Goal: Task Accomplishment & Management: Manage account settings

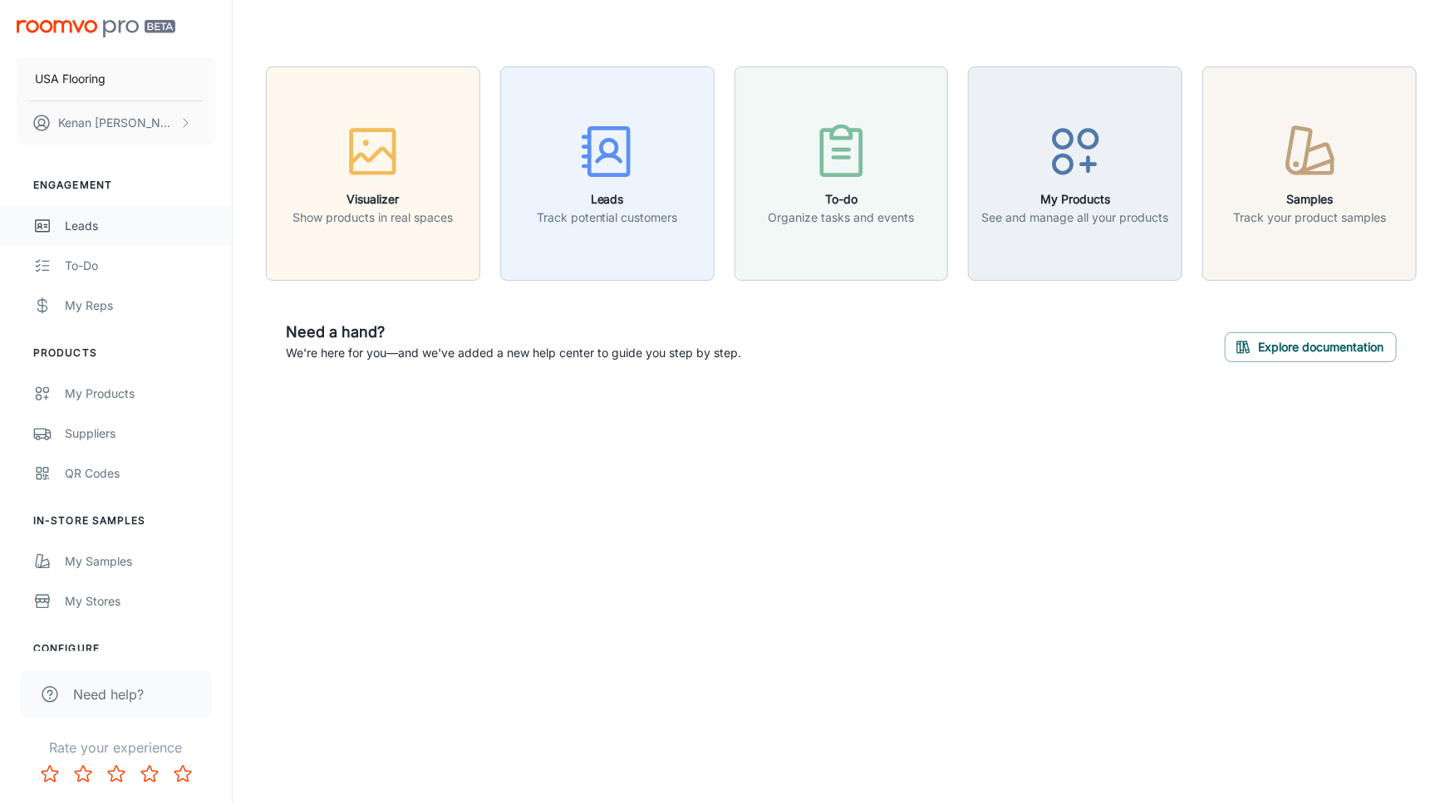
click at [74, 211] on link "Leads" at bounding box center [116, 226] width 232 height 40
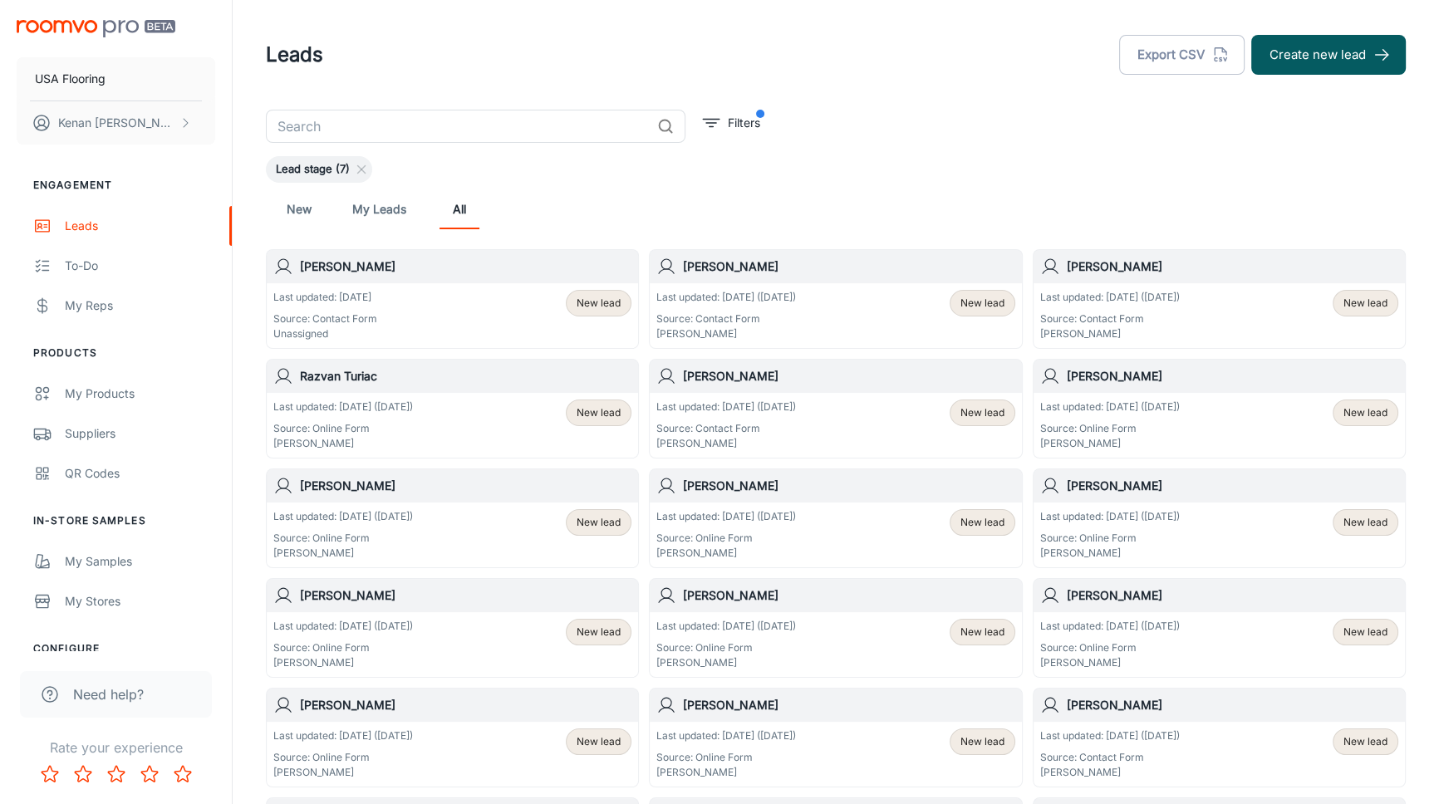
click at [508, 327] on div "Last updated: [DATE] Source: Contact Form Unassigned New lead" at bounding box center [452, 316] width 358 height 52
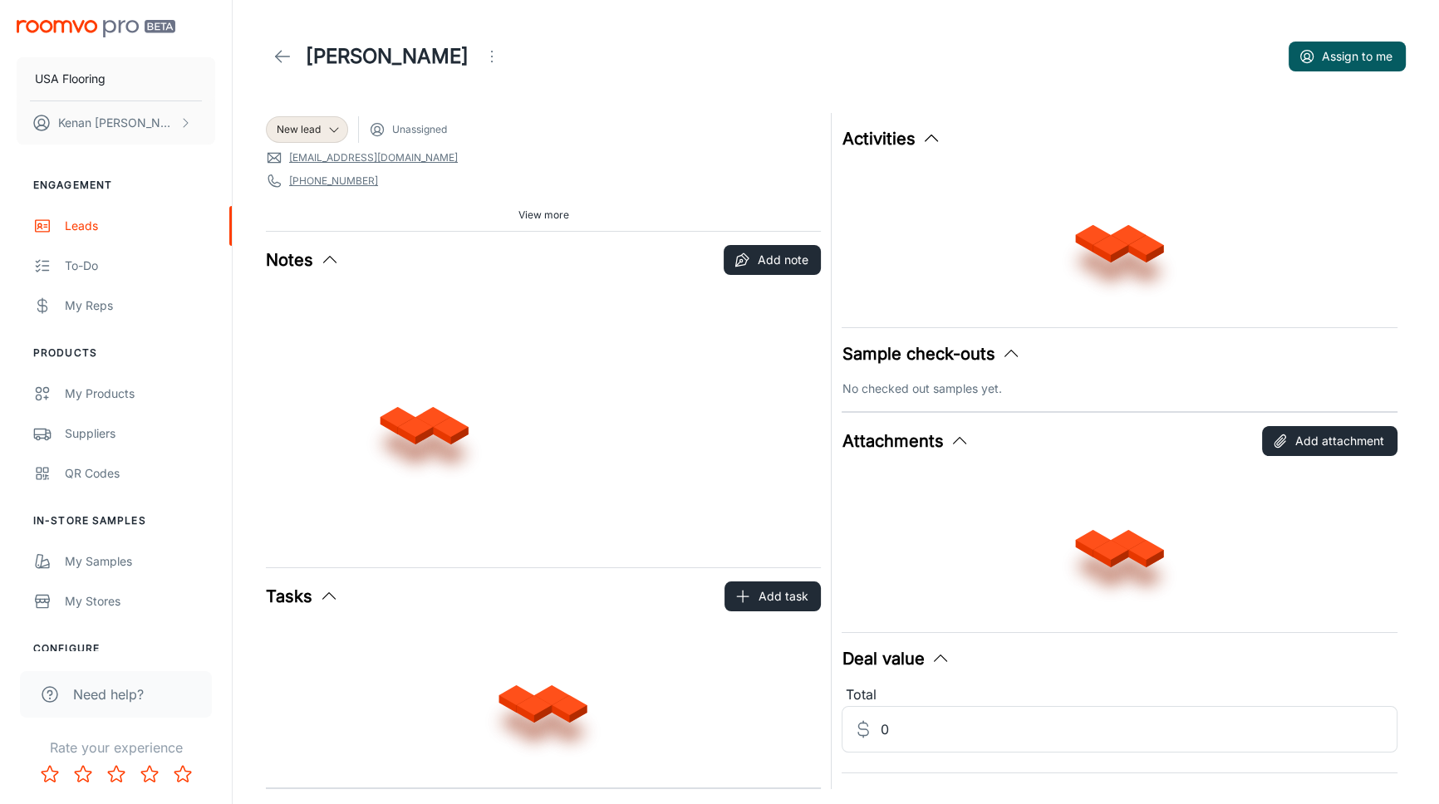
click at [1330, 42] on button "Assign to me" at bounding box center [1347, 57] width 117 height 30
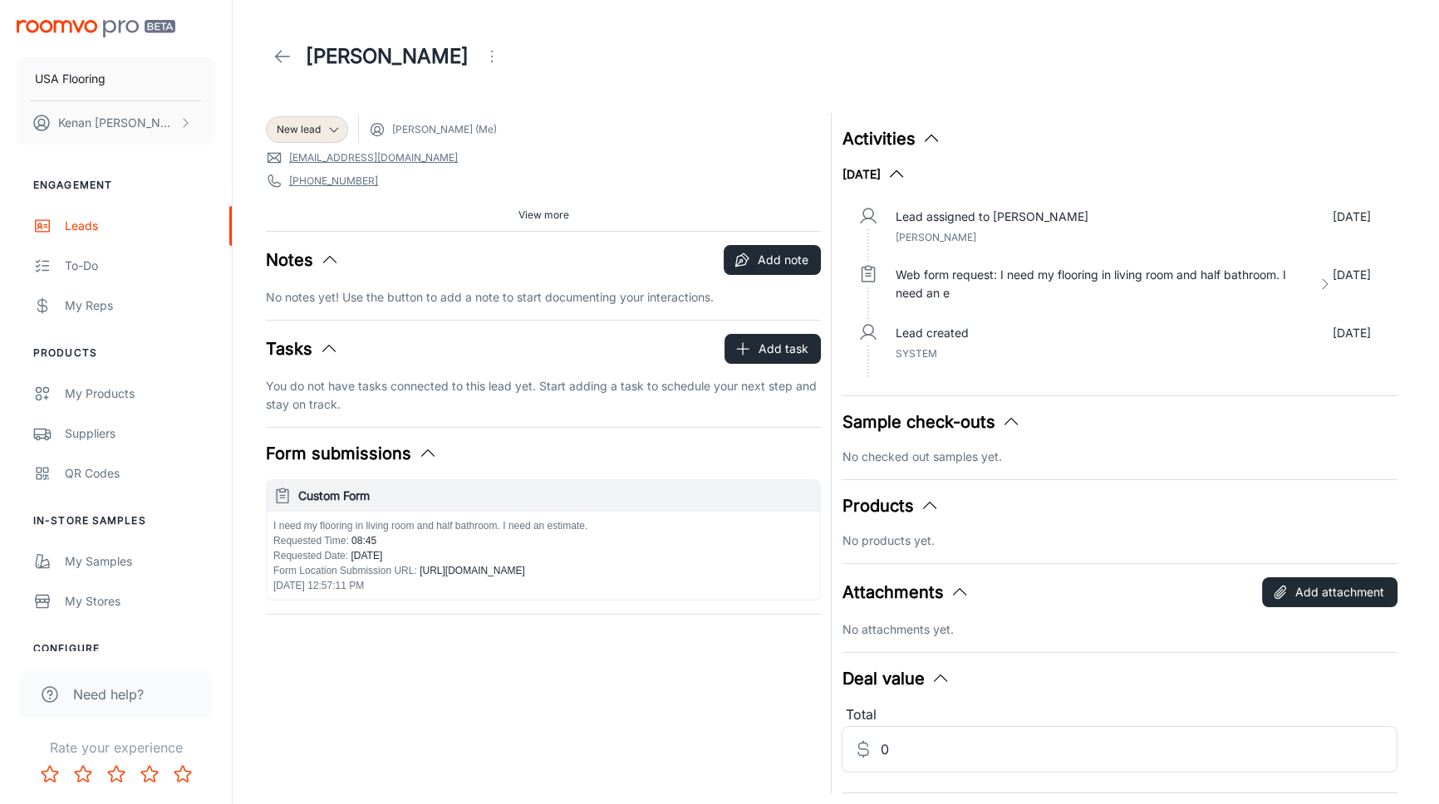
click at [909, 81] on header "[PERSON_NAME]" at bounding box center [836, 56] width 1180 height 113
click at [293, 58] on link at bounding box center [282, 56] width 33 height 33
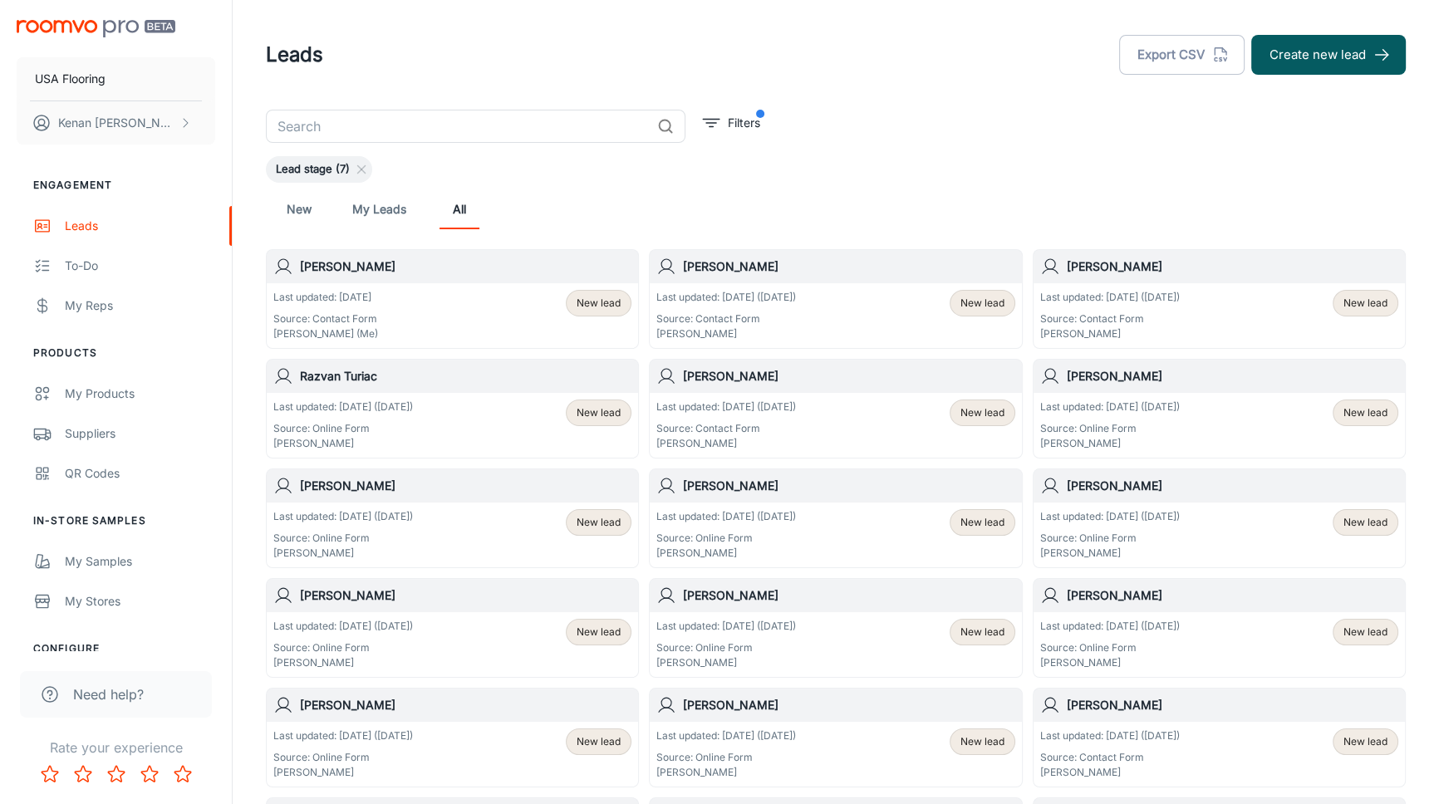
click at [640, 237] on div "​ Filters Lead stage (7) New My Leads All [PERSON_NAME] Last updated: [DATE] So…" at bounding box center [836, 790] width 1180 height 1361
click at [1095, 185] on div "New My Leads All" at bounding box center [836, 209] width 1140 height 53
click at [431, 316] on div "Last updated: [DATE] Source: Contact Form Unassigned New lead" at bounding box center [452, 316] width 358 height 52
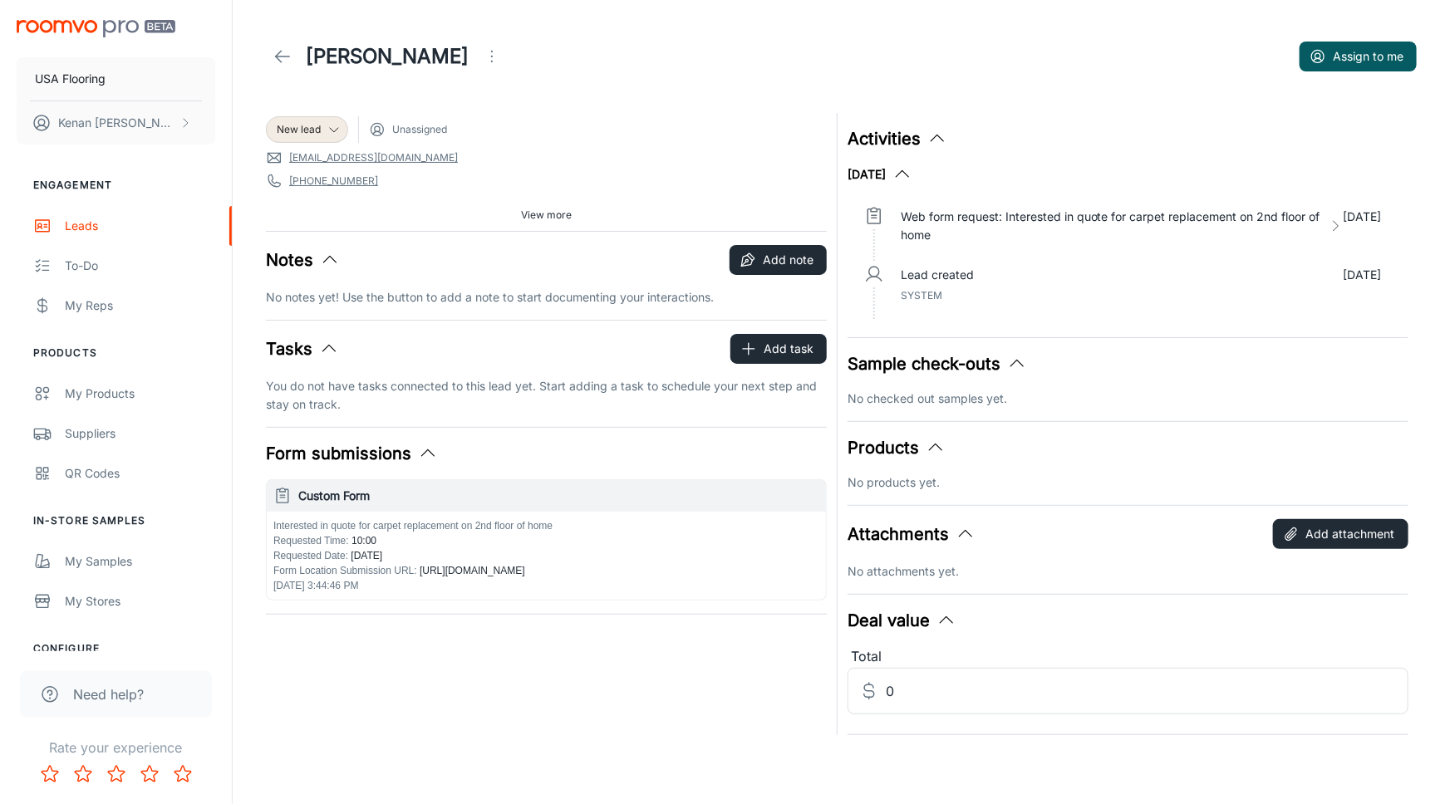
click at [543, 211] on span "View more" at bounding box center [546, 215] width 51 height 15
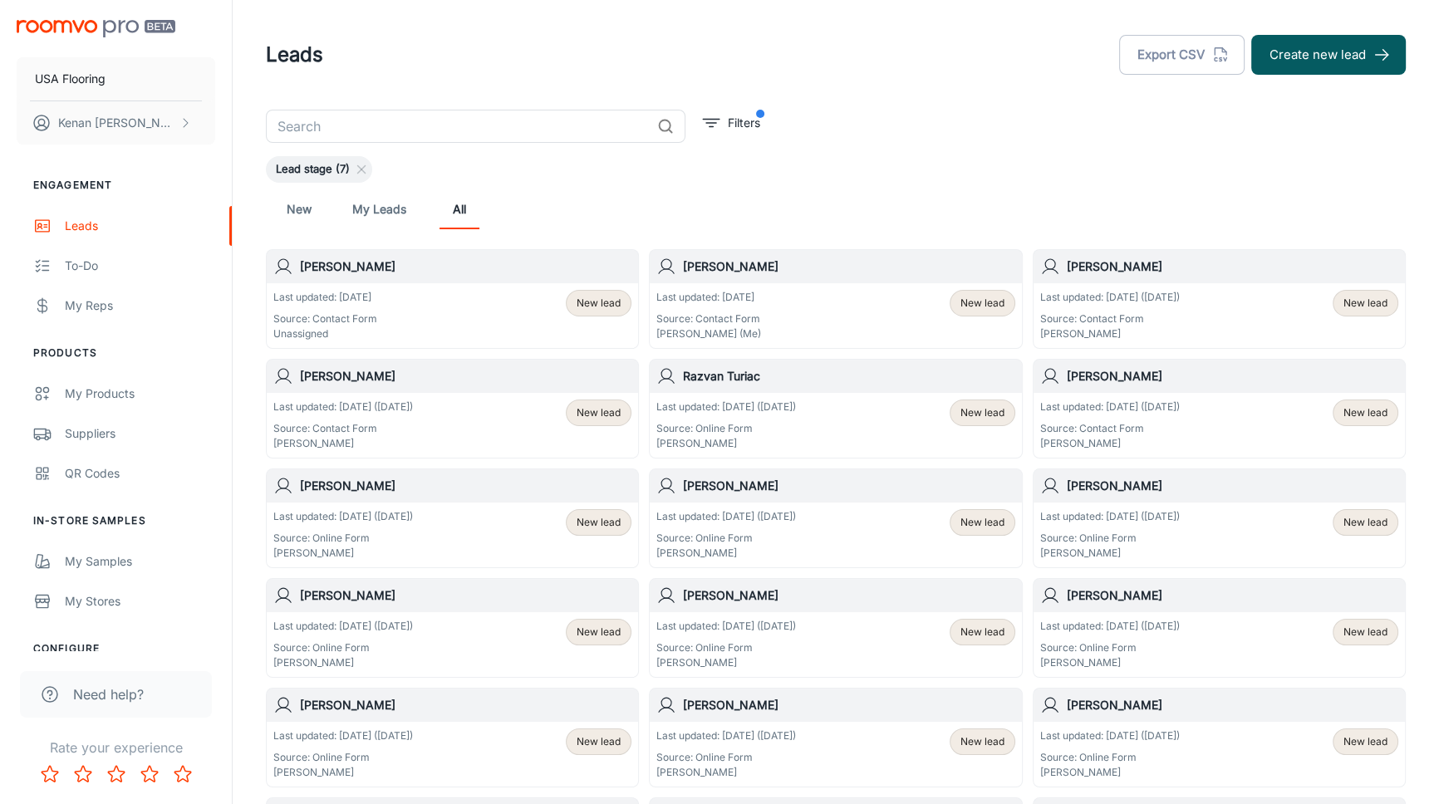
click at [820, 213] on div "New My Leads All" at bounding box center [835, 209] width 1113 height 40
click at [798, 278] on div "[PERSON_NAME]" at bounding box center [835, 266] width 371 height 33
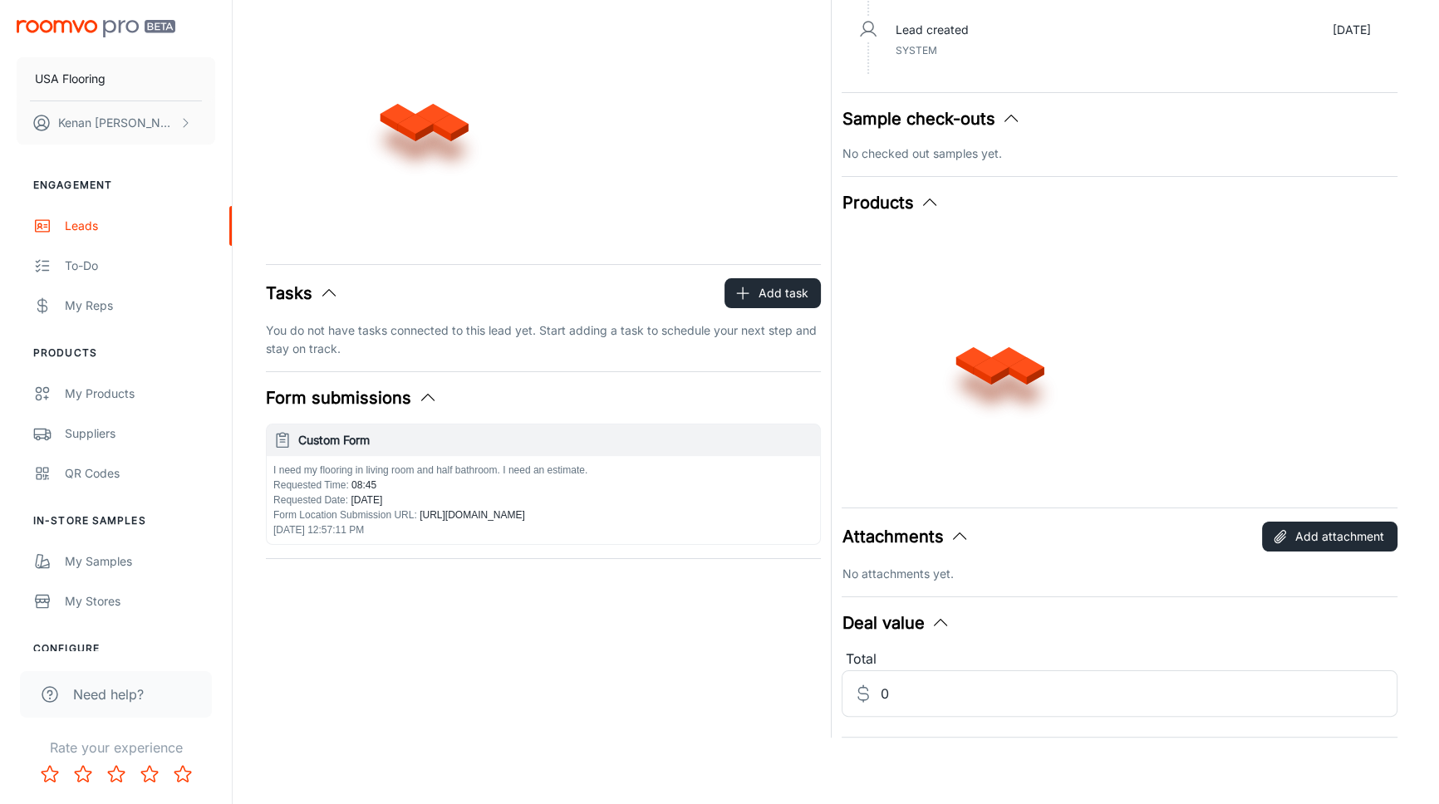
scroll to position [55, 0]
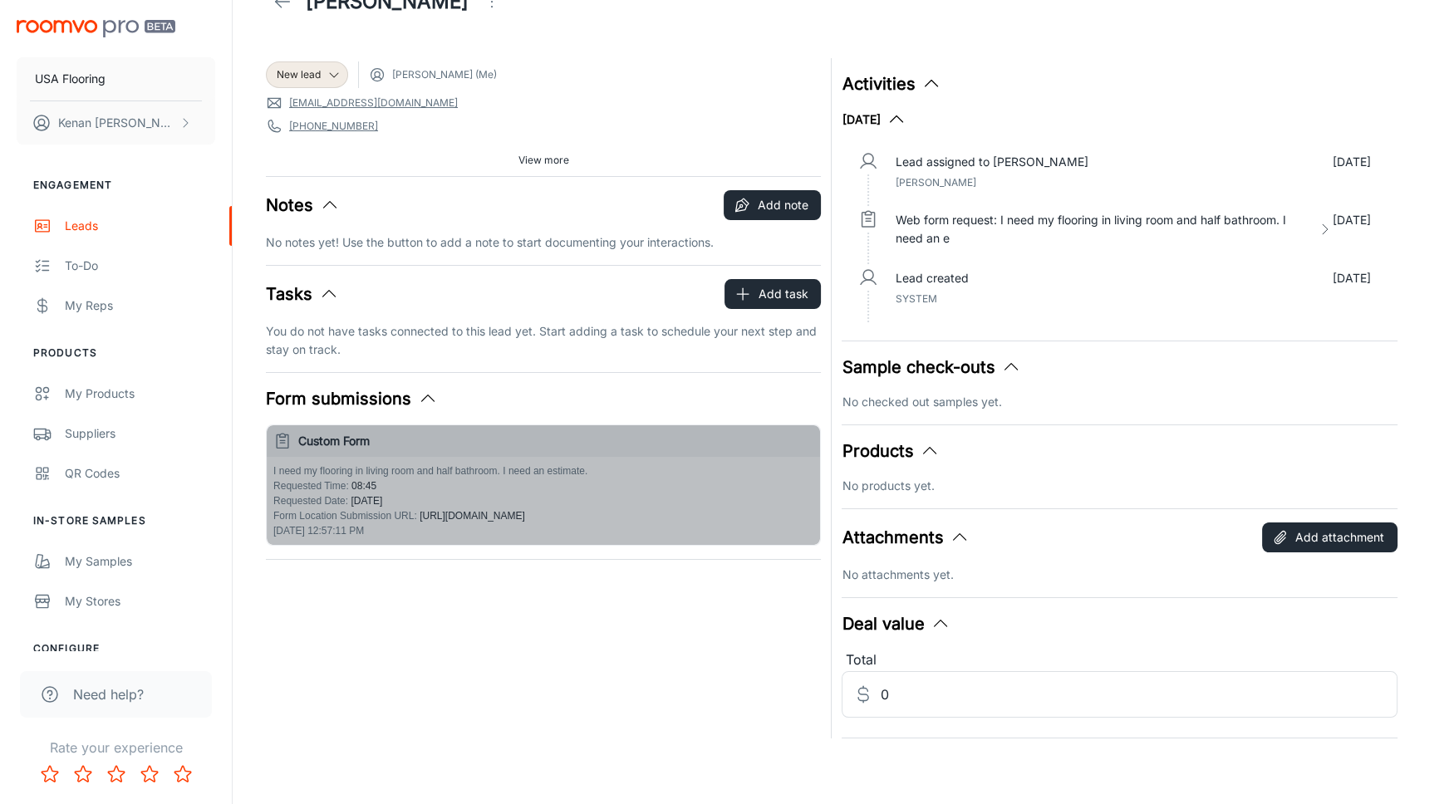
drag, startPoint x: 606, startPoint y: 468, endPoint x: 378, endPoint y: 467, distance: 228.5
click at [378, 467] on p "I need my flooring in living room and half bathroom. I need an estimate." at bounding box center [543, 471] width 540 height 15
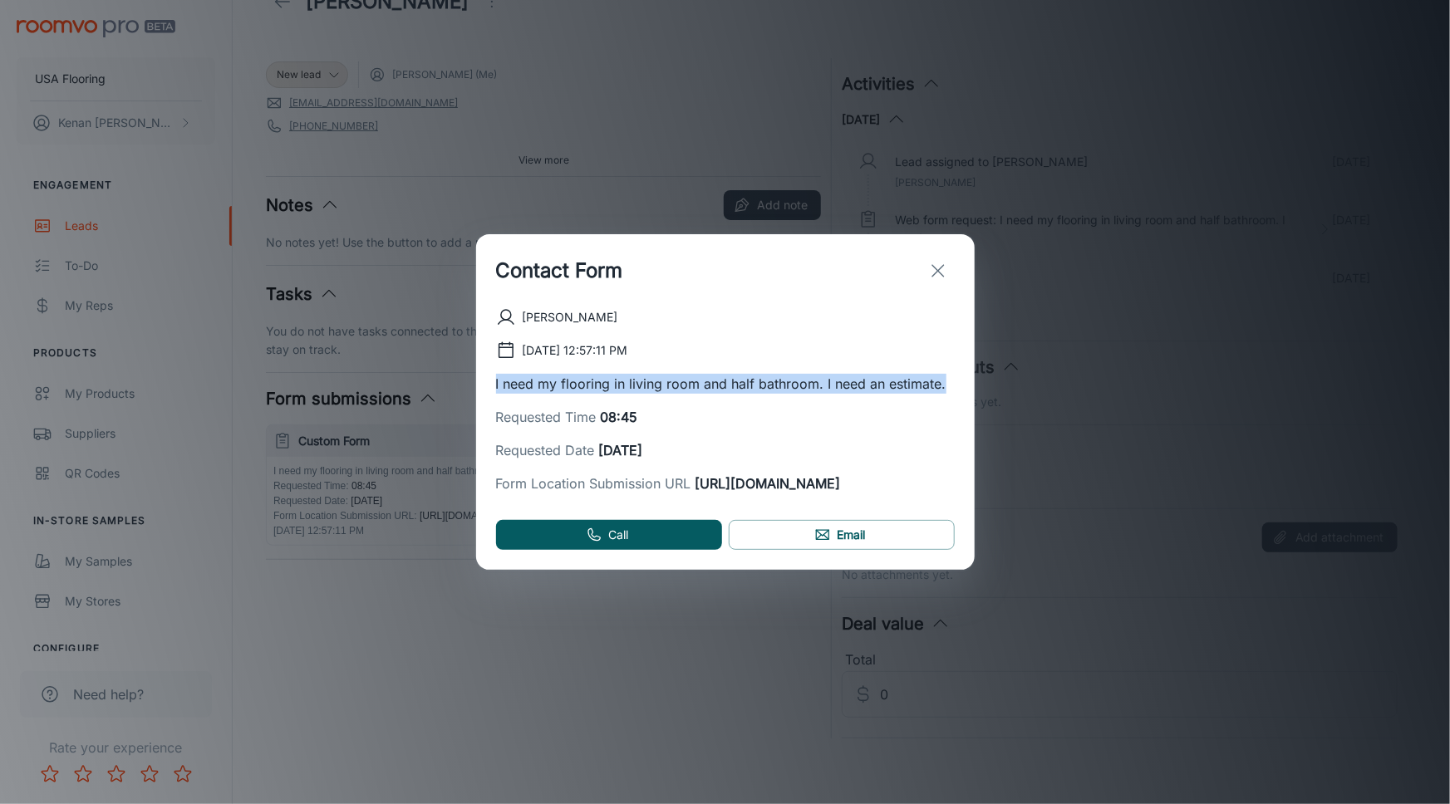
drag, startPoint x: 497, startPoint y: 356, endPoint x: 955, endPoint y: 356, distance: 457.8
click at [955, 356] on div "Maria Arango 9/30/2025, 12:57:11 PM I need my flooring in living room and half …" at bounding box center [725, 438] width 498 height 263
copy p "I need my flooring in living room and half bathroom. I need an estimate."
click at [940, 261] on icon "exit" at bounding box center [938, 271] width 20 height 20
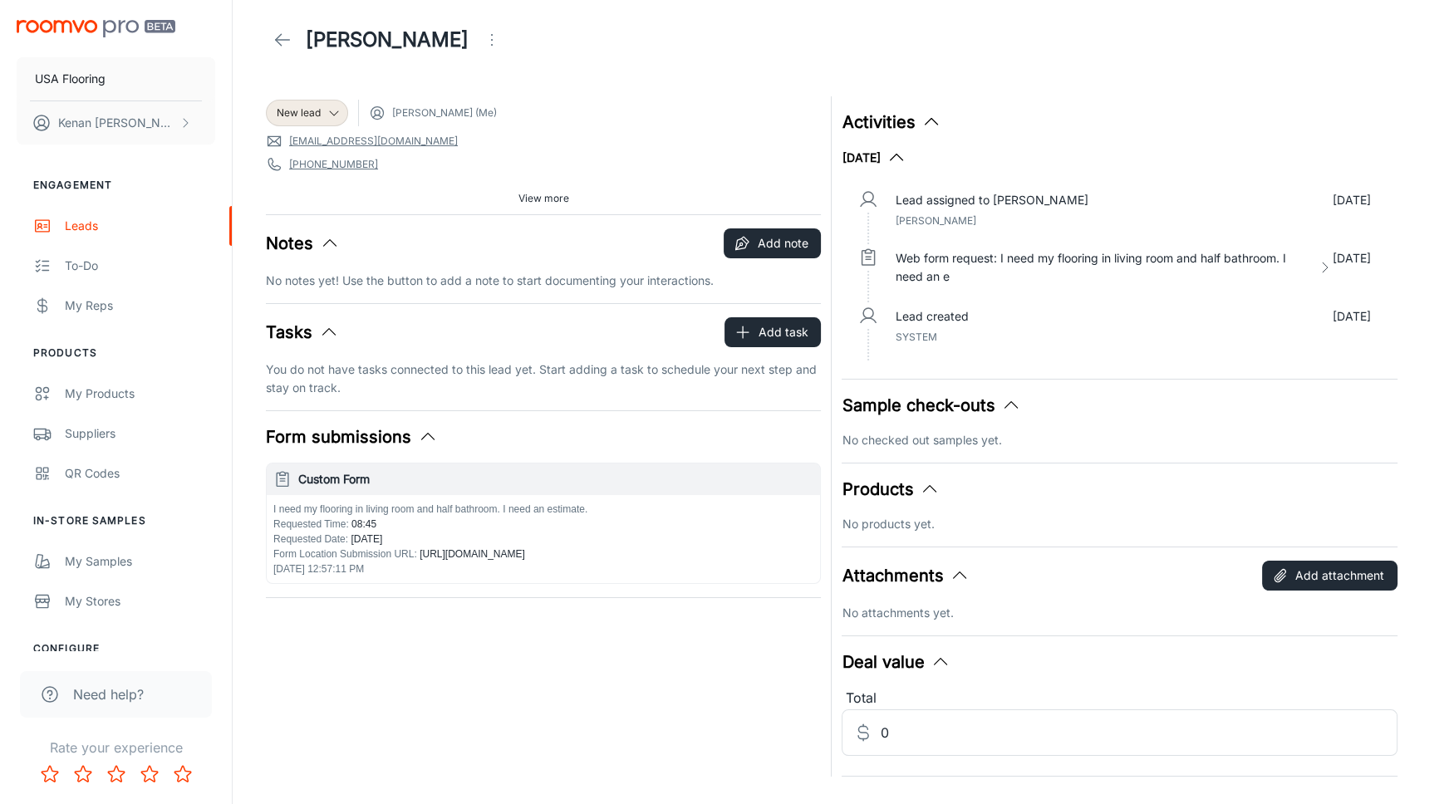
scroll to position [0, 0]
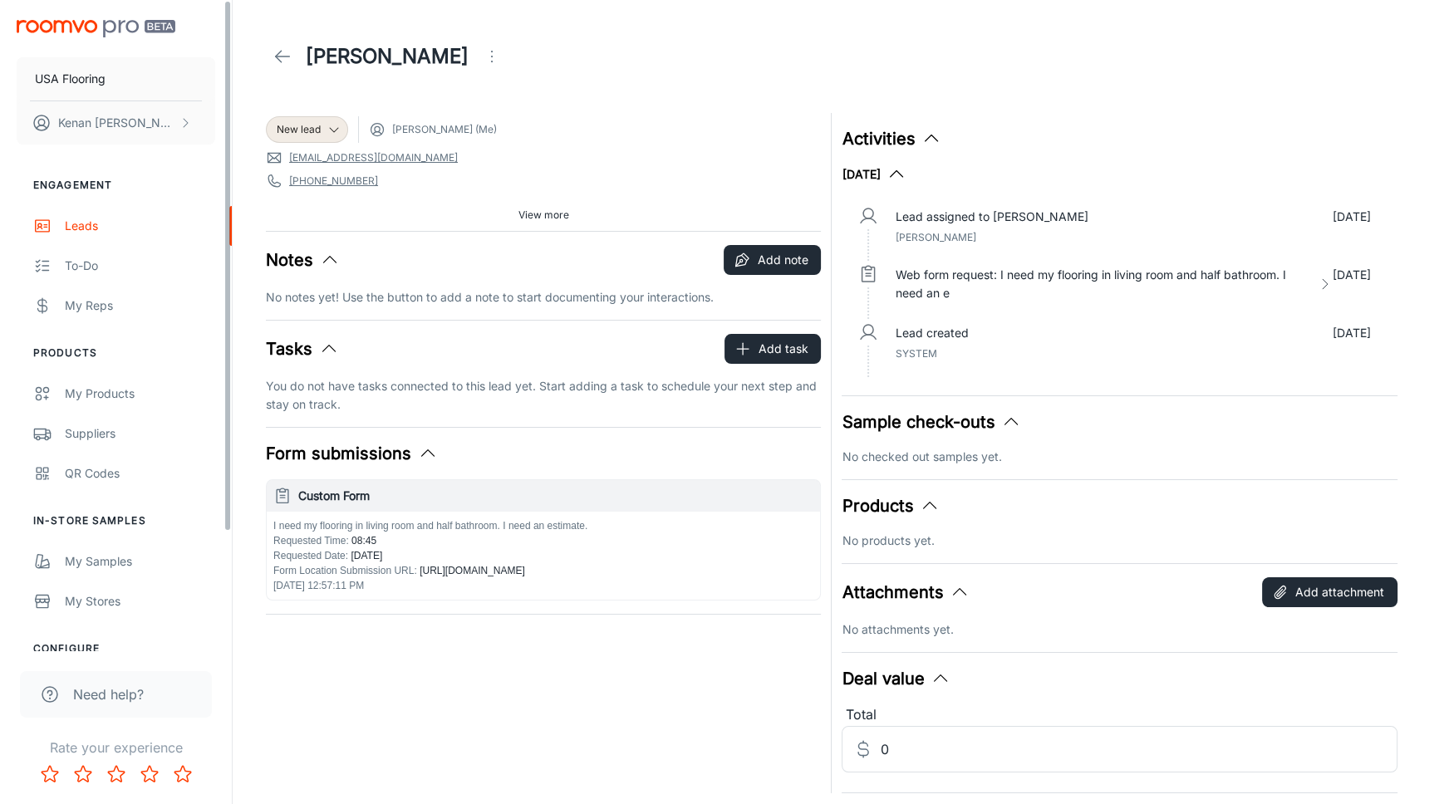
click at [291, 61] on icon at bounding box center [283, 57] width 20 height 20
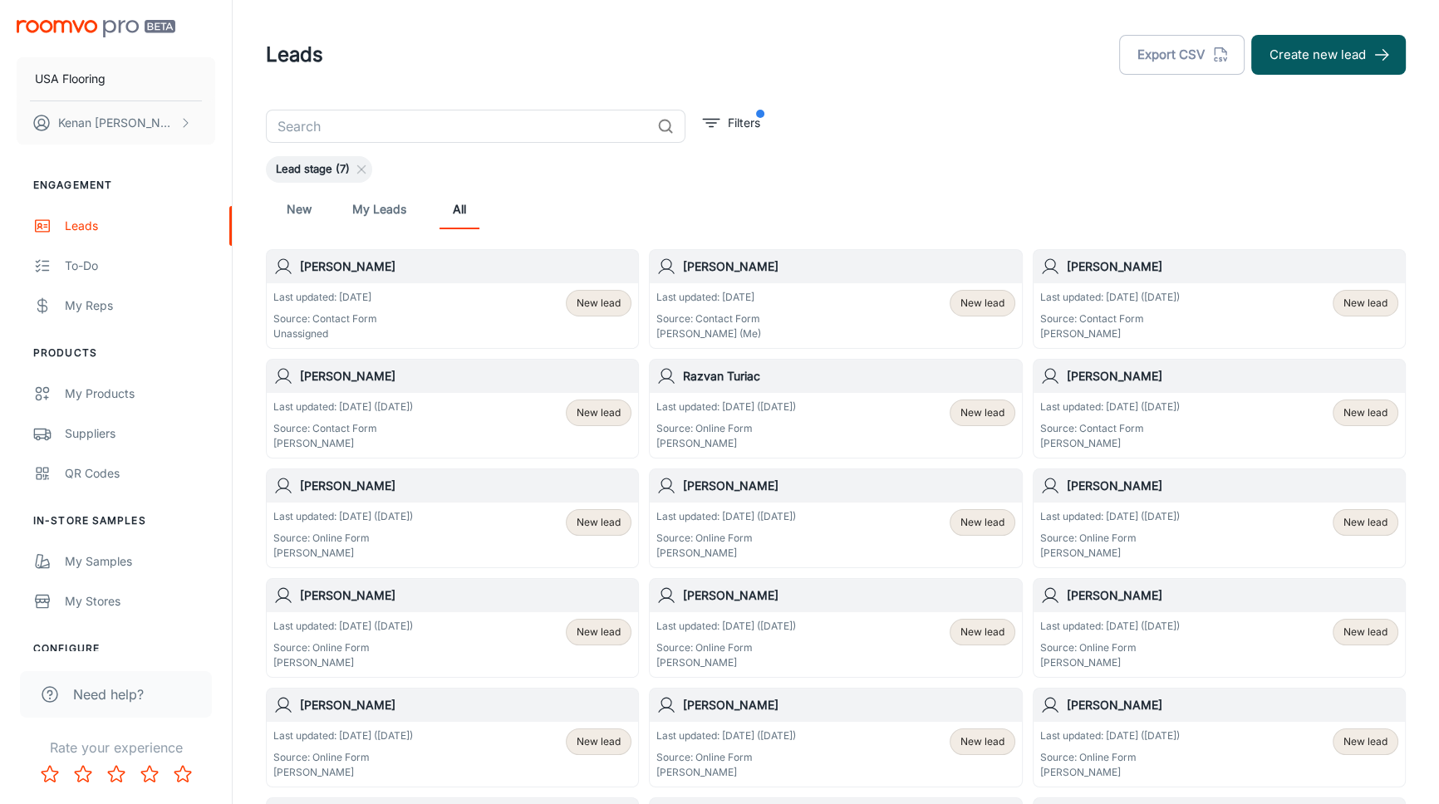
click at [394, 299] on div "Last updated: [DATE] Source: Contact Form Unassigned New lead" at bounding box center [452, 316] width 358 height 52
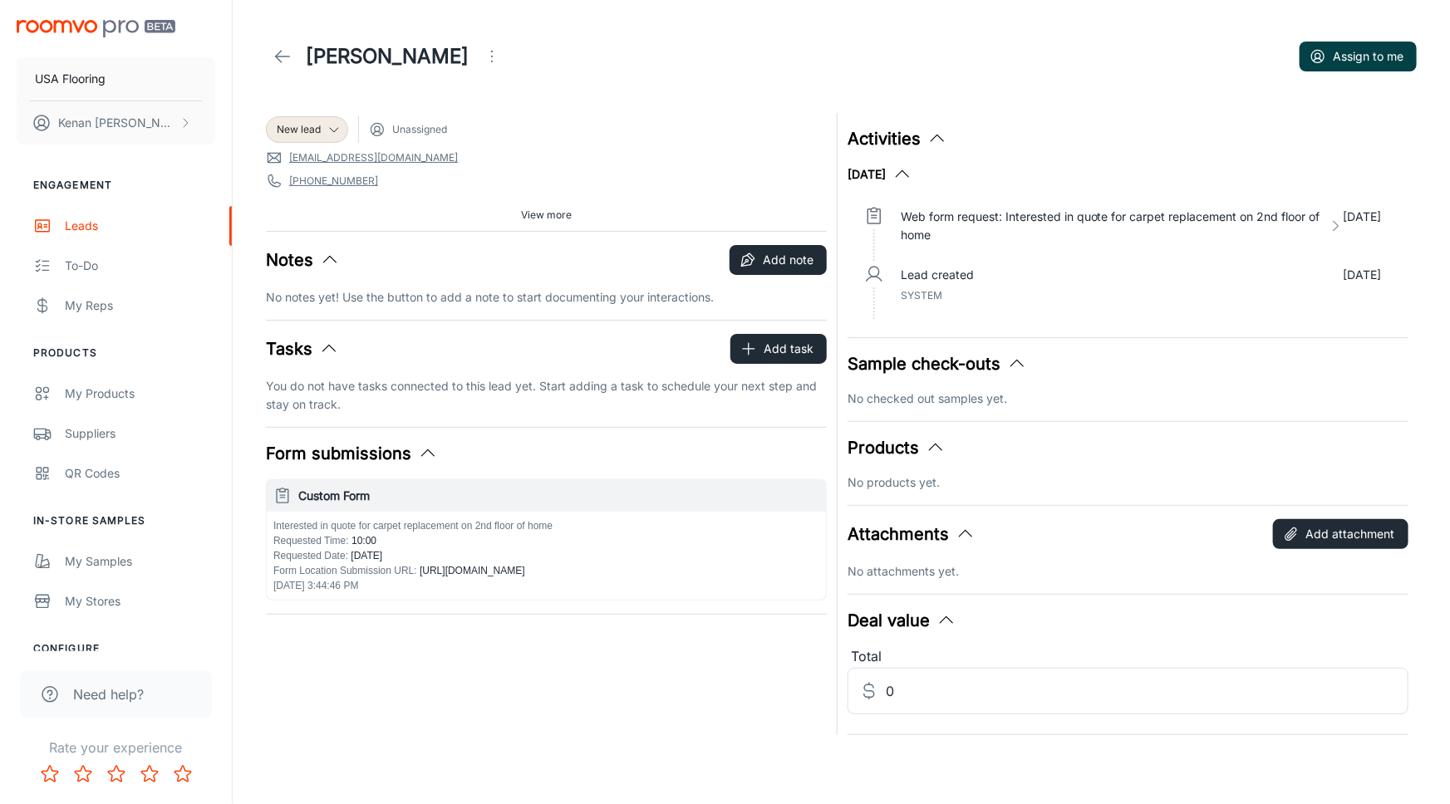
click at [1314, 61] on circle "button" at bounding box center [1318, 57] width 12 height 12
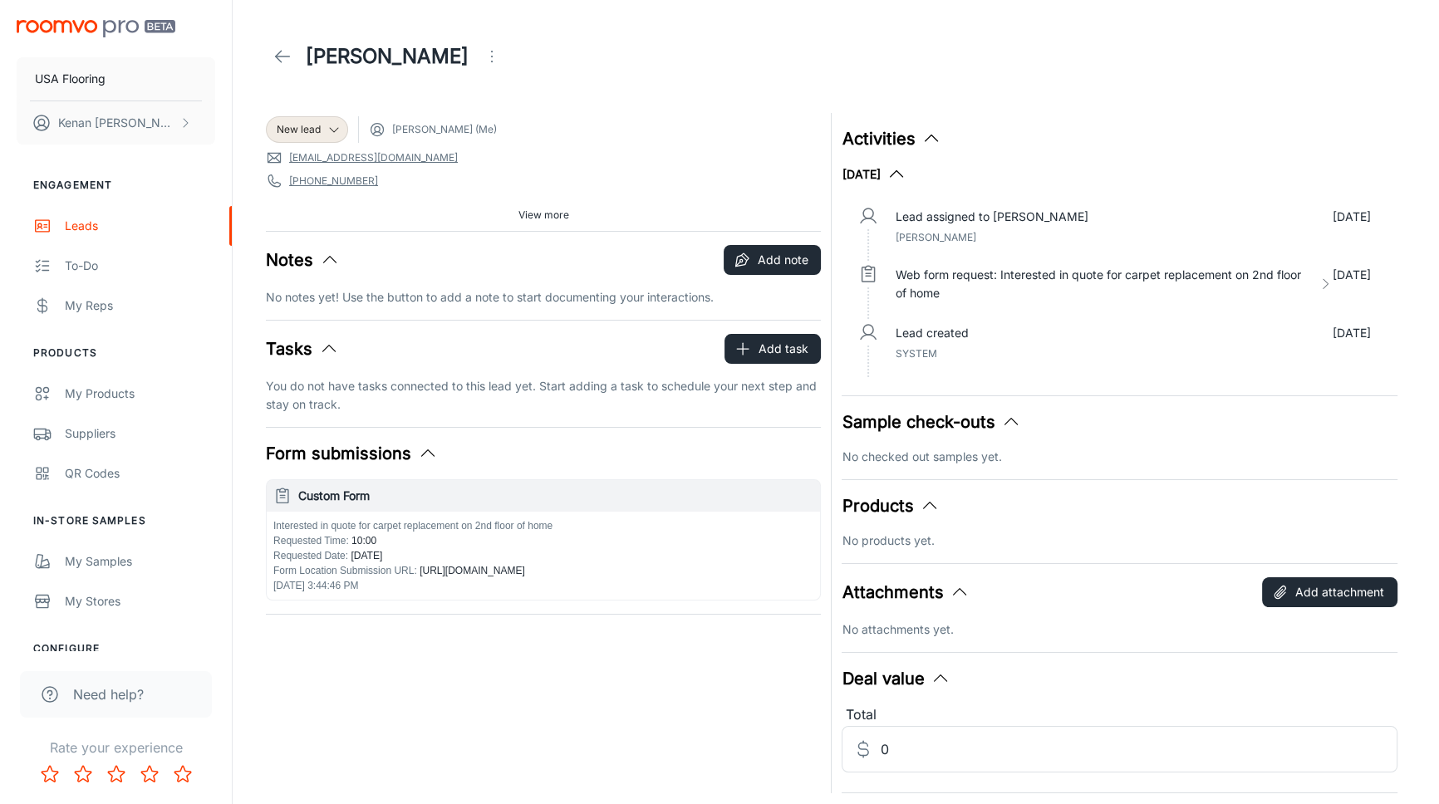
click at [276, 62] on icon at bounding box center [283, 57] width 20 height 20
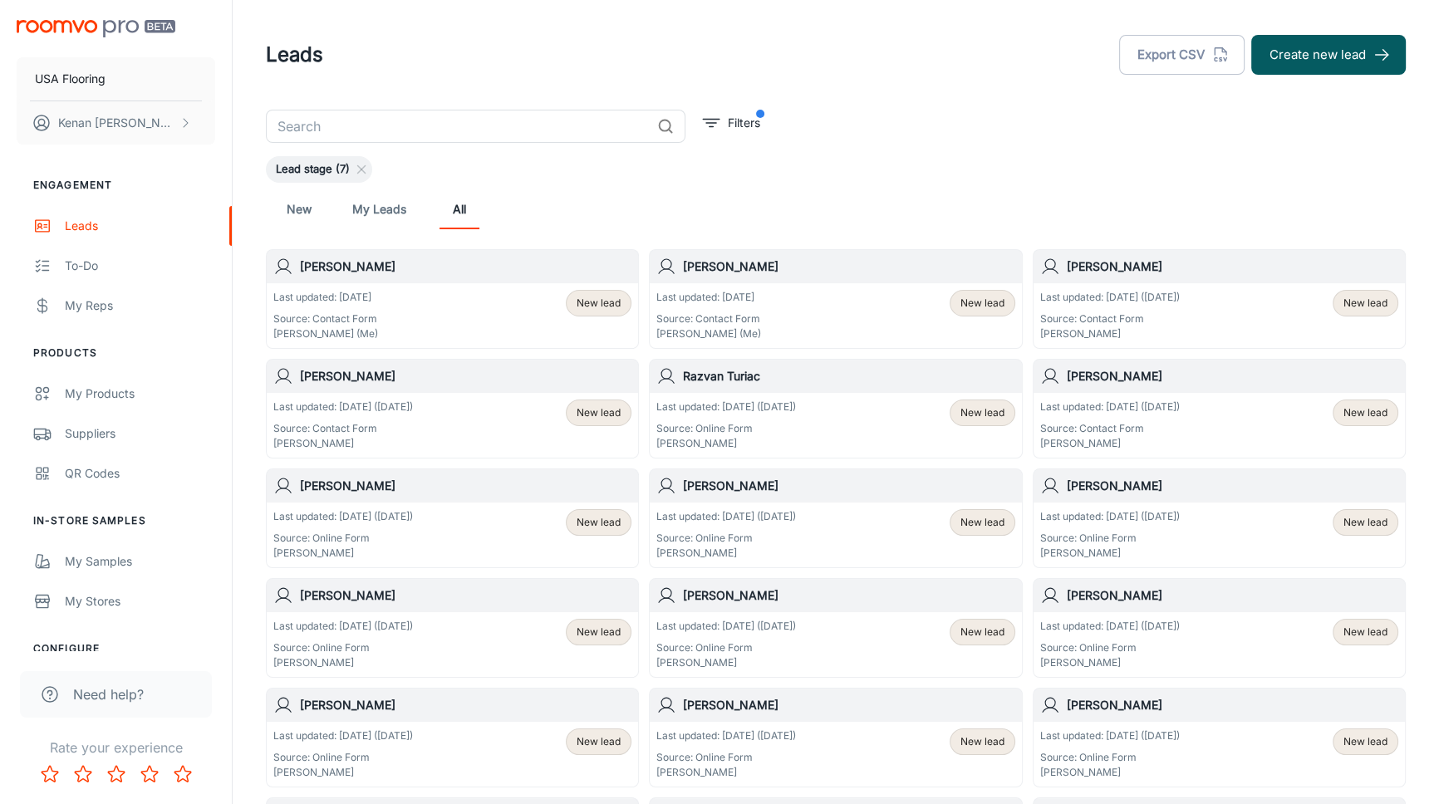
click at [575, 199] on div "New My Leads All" at bounding box center [835, 209] width 1113 height 40
click at [792, 169] on div "Lead stage (7)" at bounding box center [836, 169] width 1140 height 27
click at [672, 95] on header "Leads Export CSV Create new lead" at bounding box center [836, 55] width 1180 height 110
click at [449, 94] on header "Leads Export CSV Create new lead" at bounding box center [836, 55] width 1180 height 110
click at [916, 159] on div "Lead stage (7)" at bounding box center [836, 169] width 1140 height 27
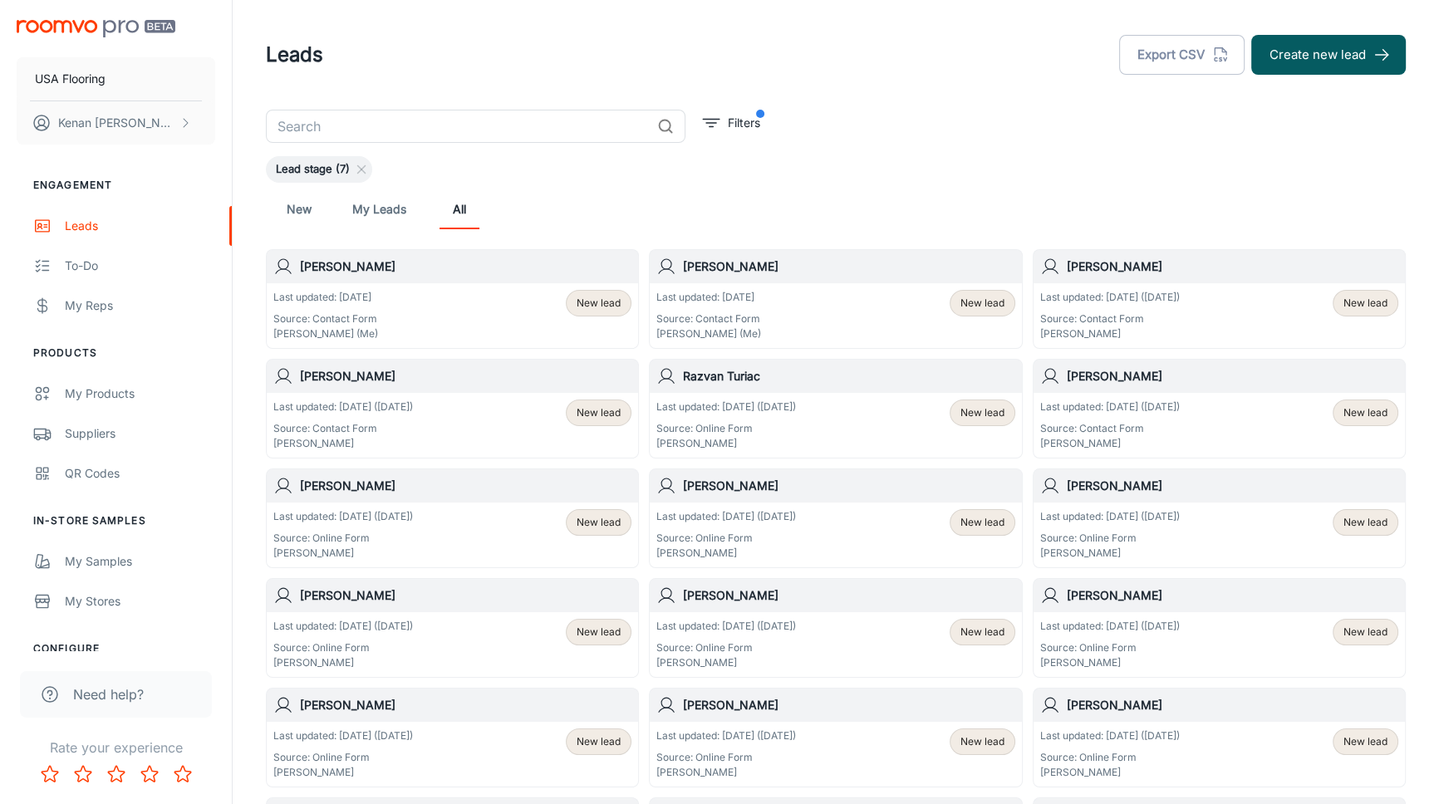
click at [921, 155] on div "​ Filters Lead stage (7) New My Leads All Daniel Kish Last updated: Today Sourc…" at bounding box center [836, 790] width 1180 height 1361
